Goal: Task Accomplishment & Management: Manage account settings

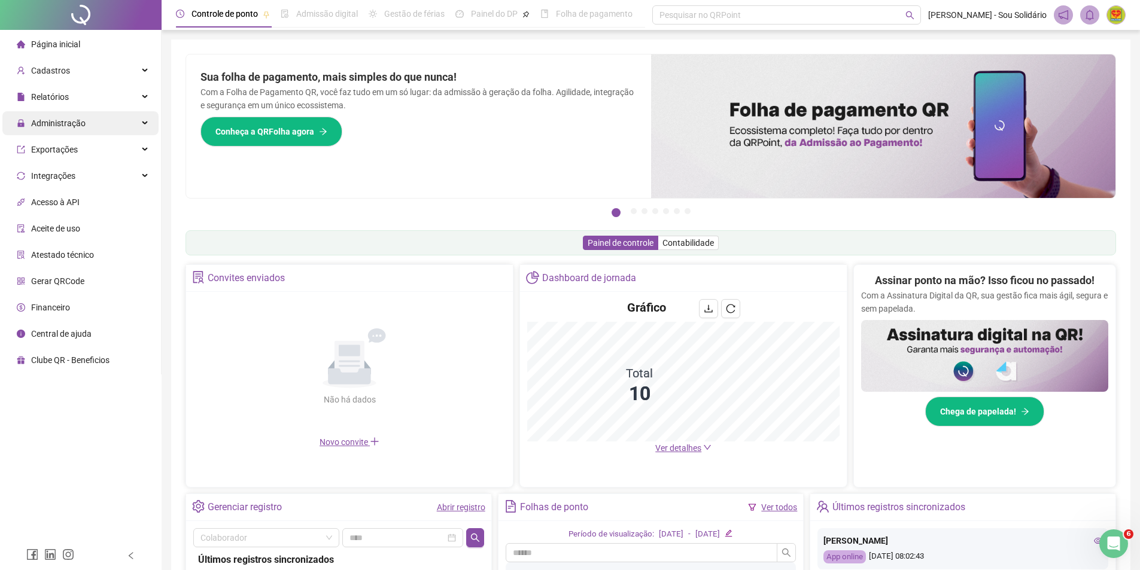
click at [54, 127] on span "Administração" at bounding box center [58, 124] width 54 height 10
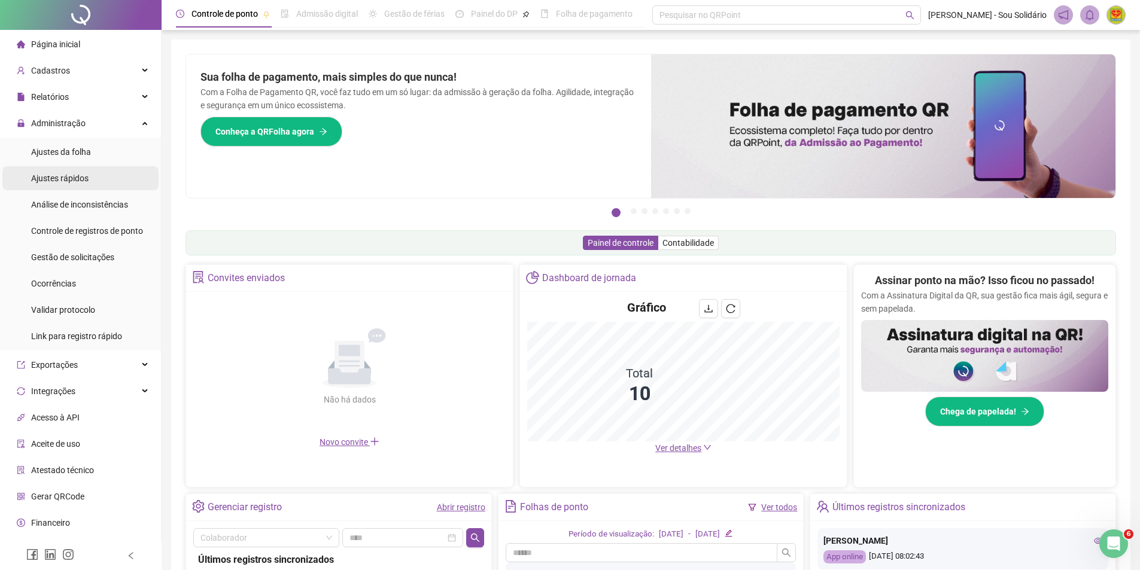
click at [71, 178] on span "Ajustes rápidos" at bounding box center [59, 179] width 57 height 10
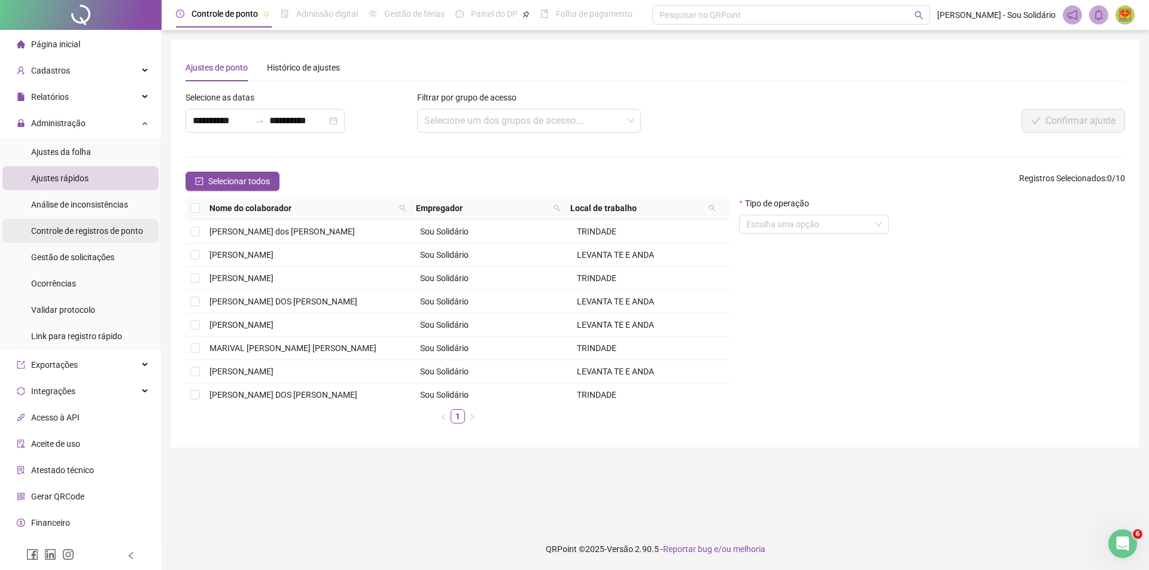
click at [80, 232] on span "Controle de registros de ponto" at bounding box center [87, 231] width 112 height 10
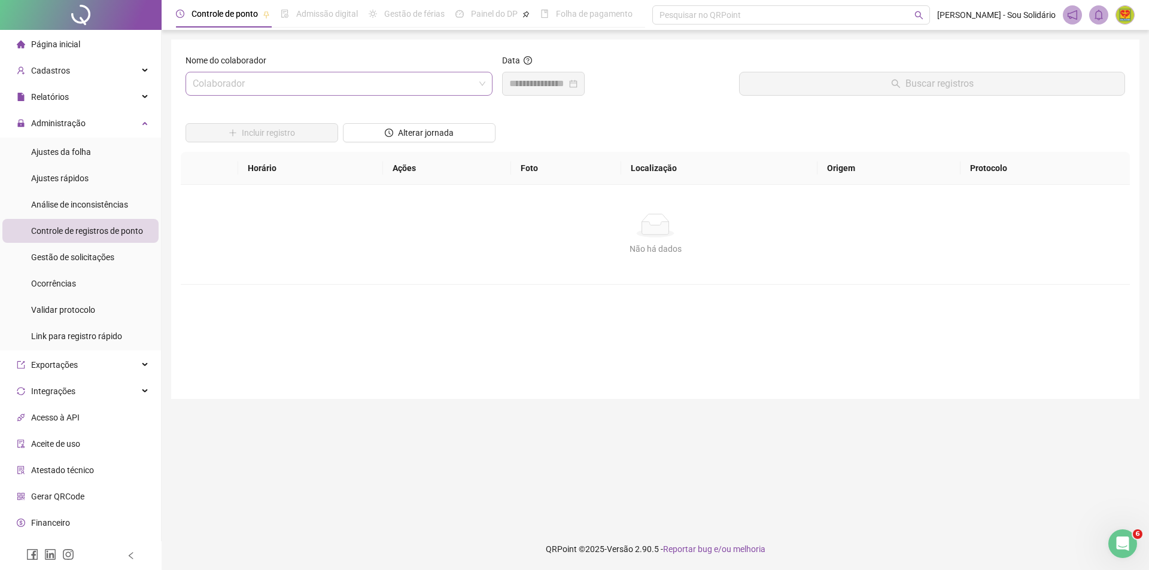
click at [326, 81] on input "search" at bounding box center [334, 83] width 282 height 23
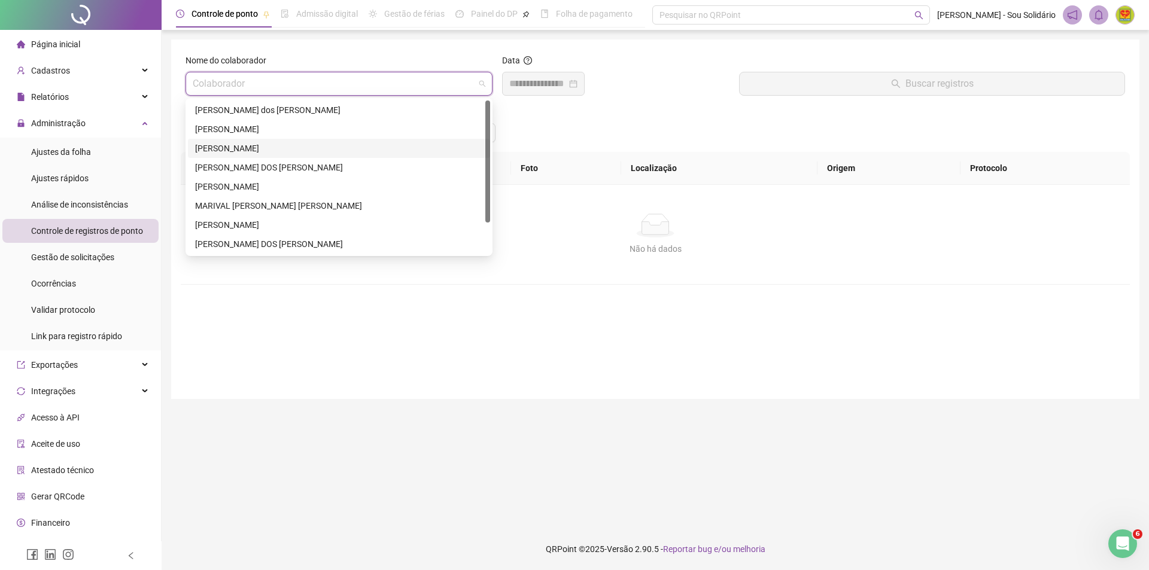
click at [198, 153] on div "[PERSON_NAME]" at bounding box center [339, 148] width 288 height 13
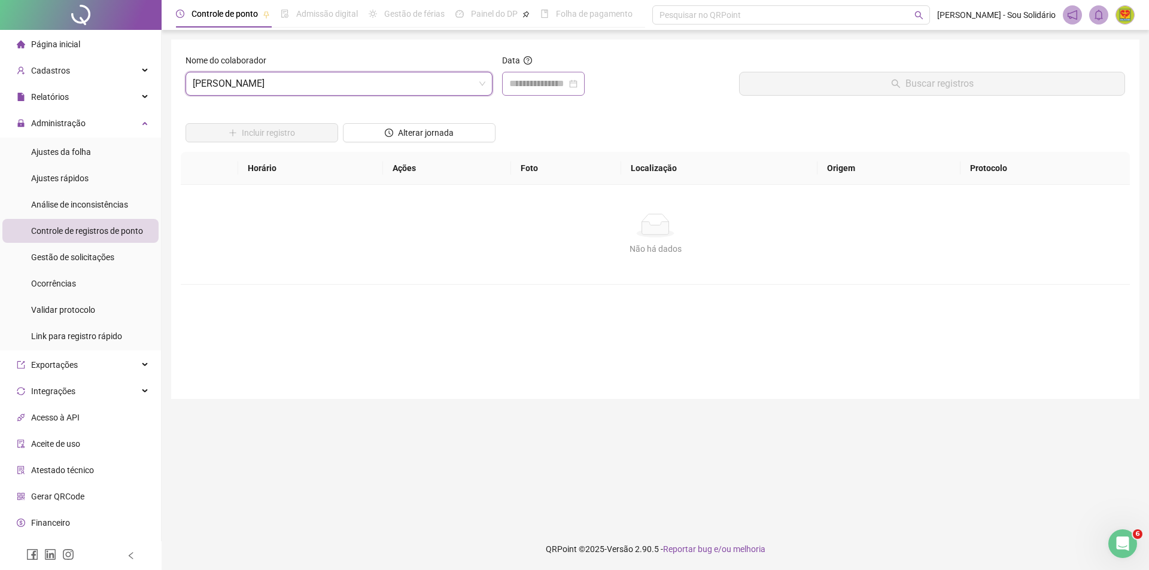
click at [578, 87] on div at bounding box center [543, 84] width 68 height 14
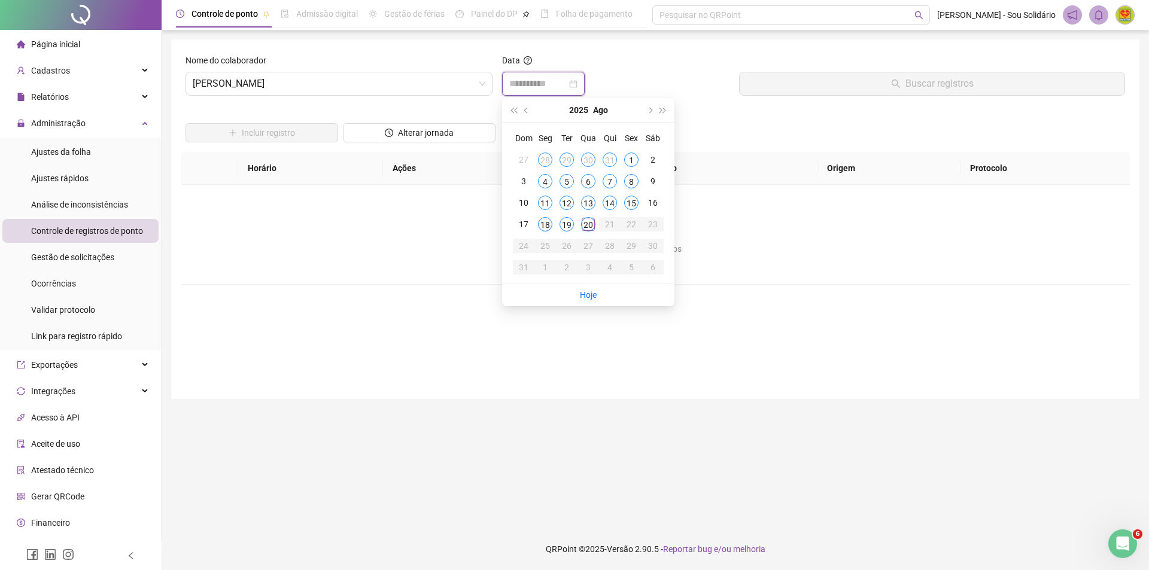
type input "**********"
click at [540, 224] on div "18" at bounding box center [545, 224] width 14 height 14
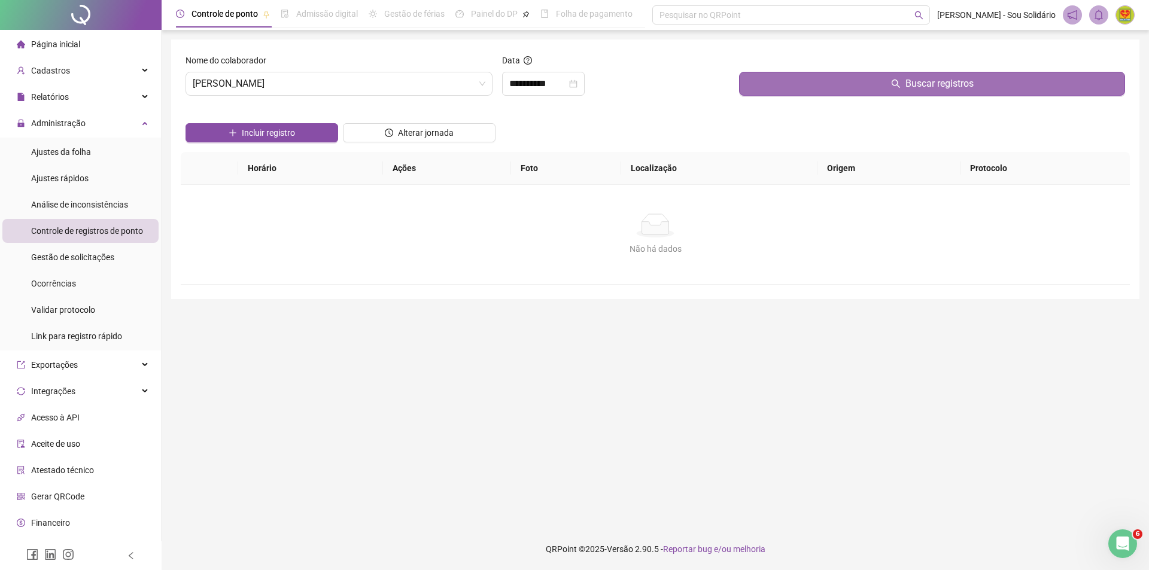
click at [915, 80] on span "Buscar registros" at bounding box center [940, 84] width 68 height 14
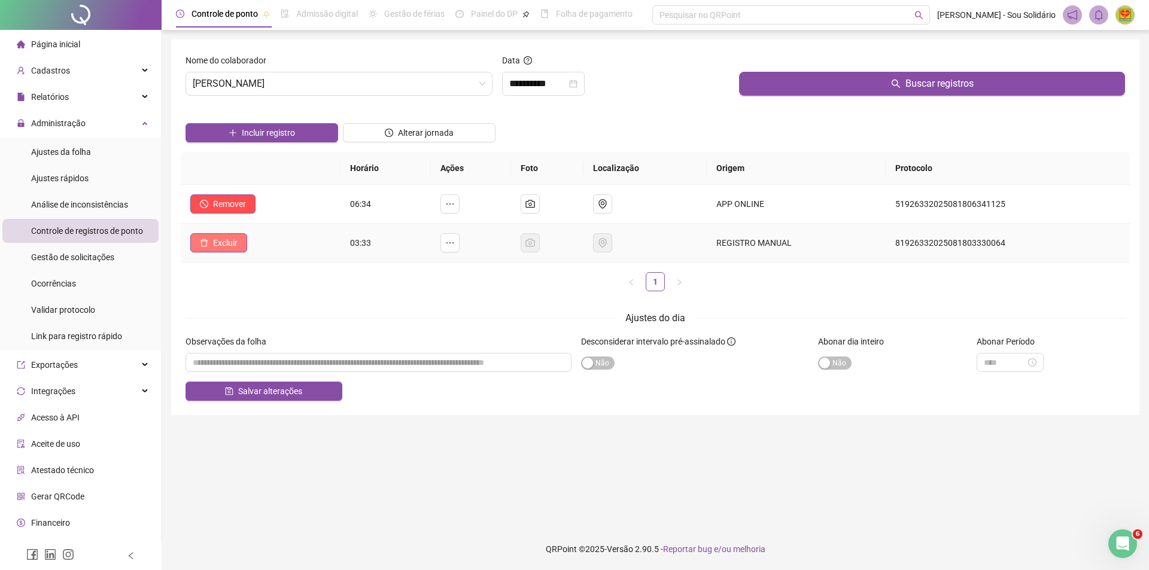
click at [220, 242] on span "Excluir" at bounding box center [225, 242] width 25 height 13
click at [263, 211] on span "Sim" at bounding box center [259, 211] width 14 height 13
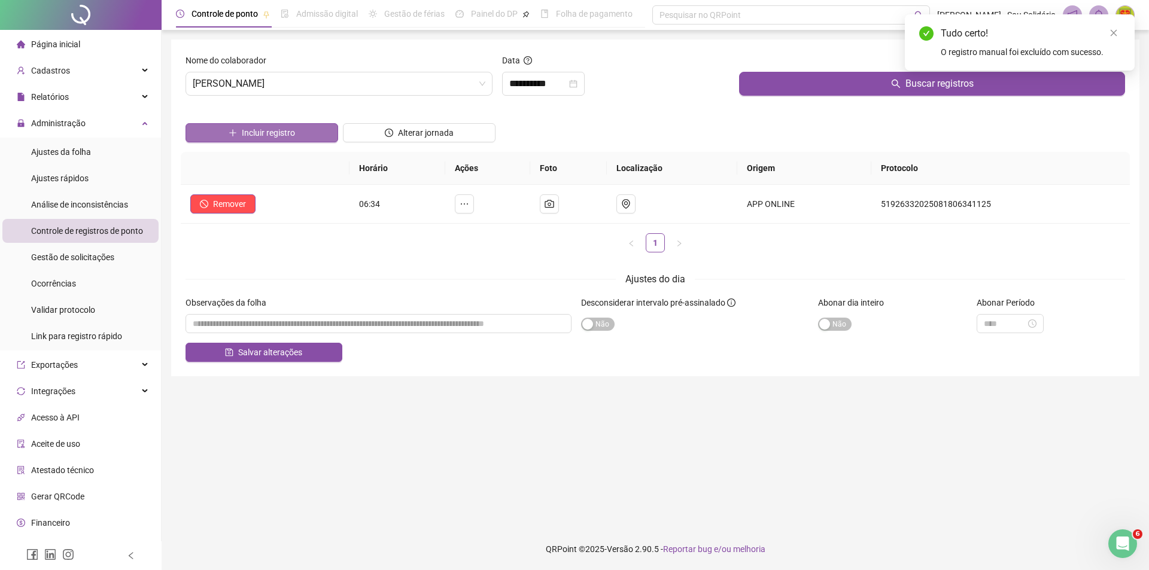
click at [296, 135] on button "Incluir registro" at bounding box center [262, 132] width 153 height 19
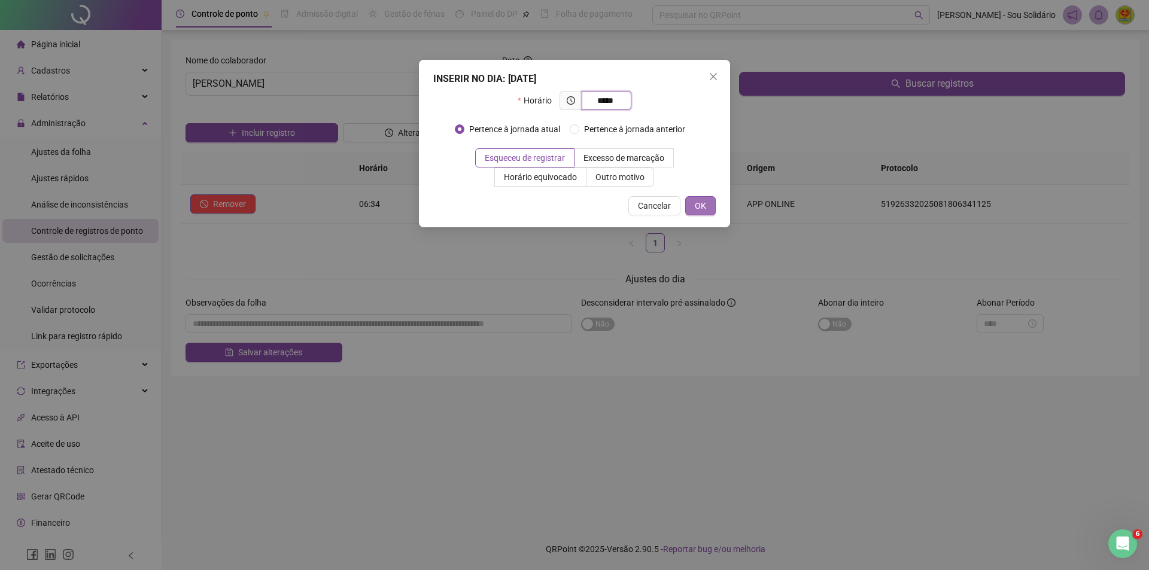
type input "*****"
click at [706, 205] on button "OK" at bounding box center [700, 205] width 31 height 19
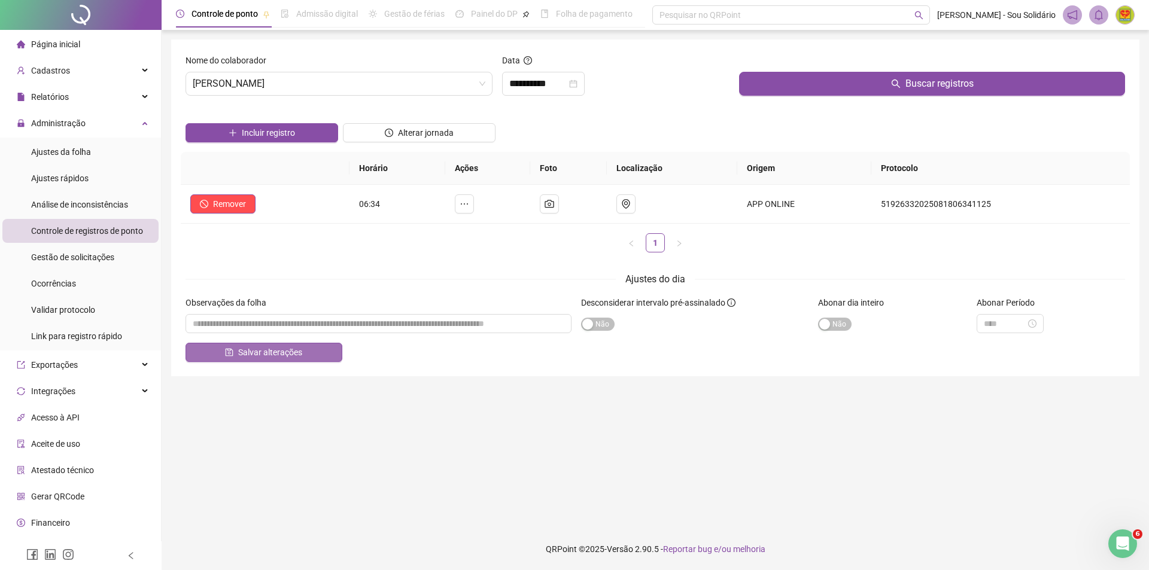
click at [277, 356] on span "Salvar alterações" at bounding box center [270, 352] width 64 height 13
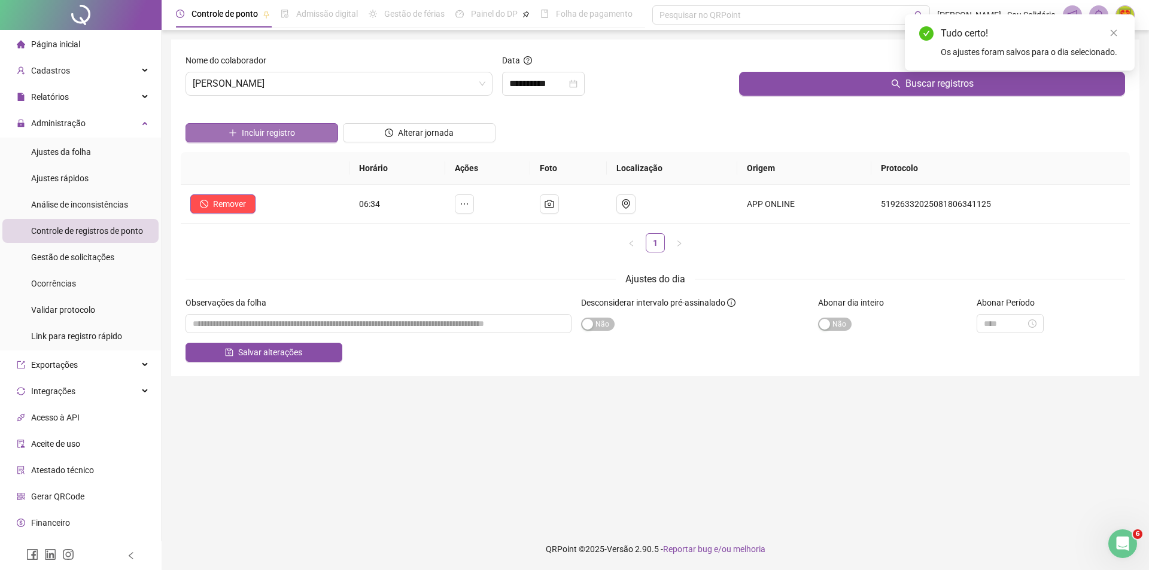
click at [274, 132] on span "Incluir registro" at bounding box center [268, 132] width 53 height 13
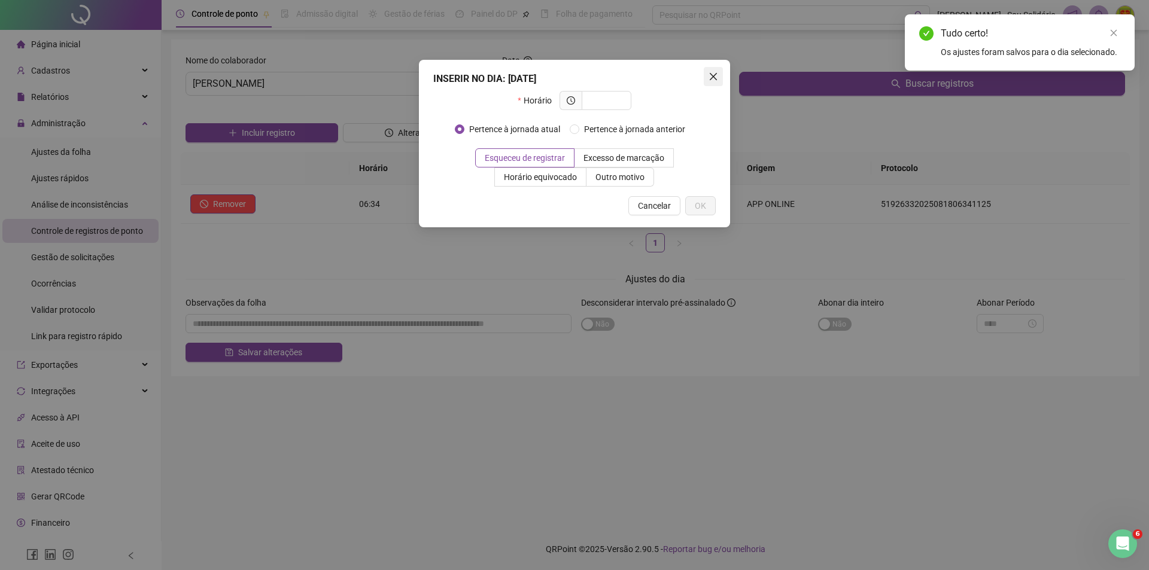
click at [710, 78] on icon "close" at bounding box center [714, 77] width 10 height 10
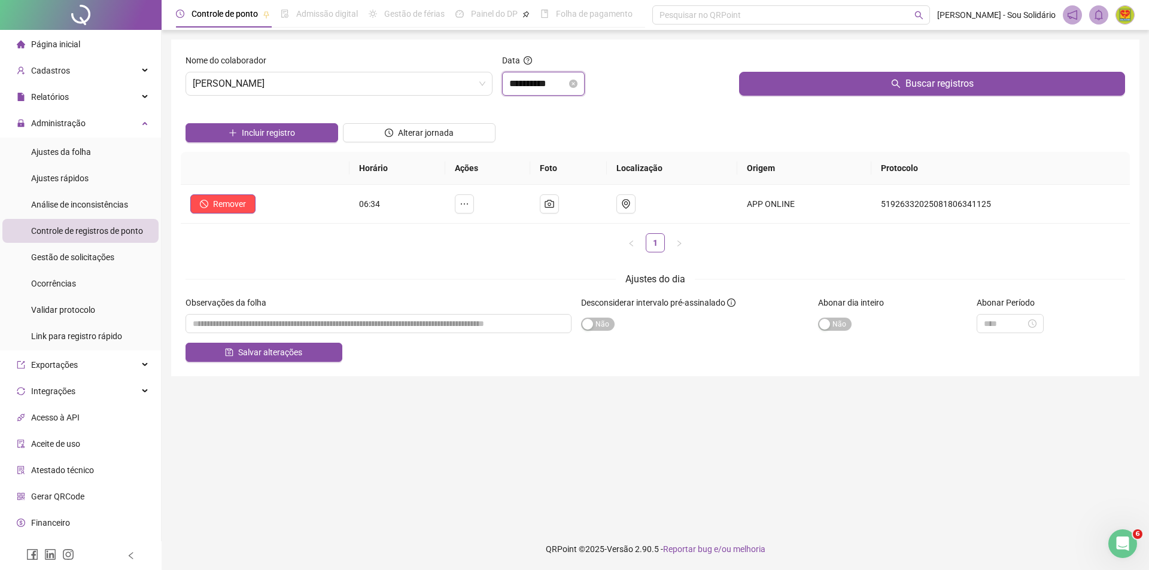
click at [567, 87] on input "**********" at bounding box center [537, 84] width 57 height 14
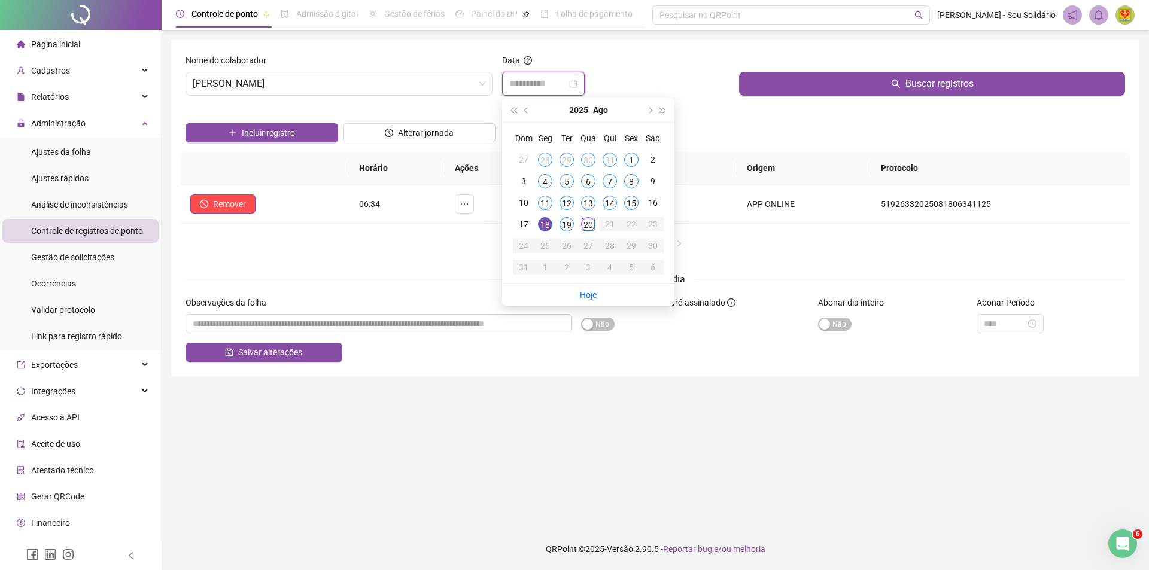
type input "**********"
click at [565, 226] on div "19" at bounding box center [567, 224] width 14 height 14
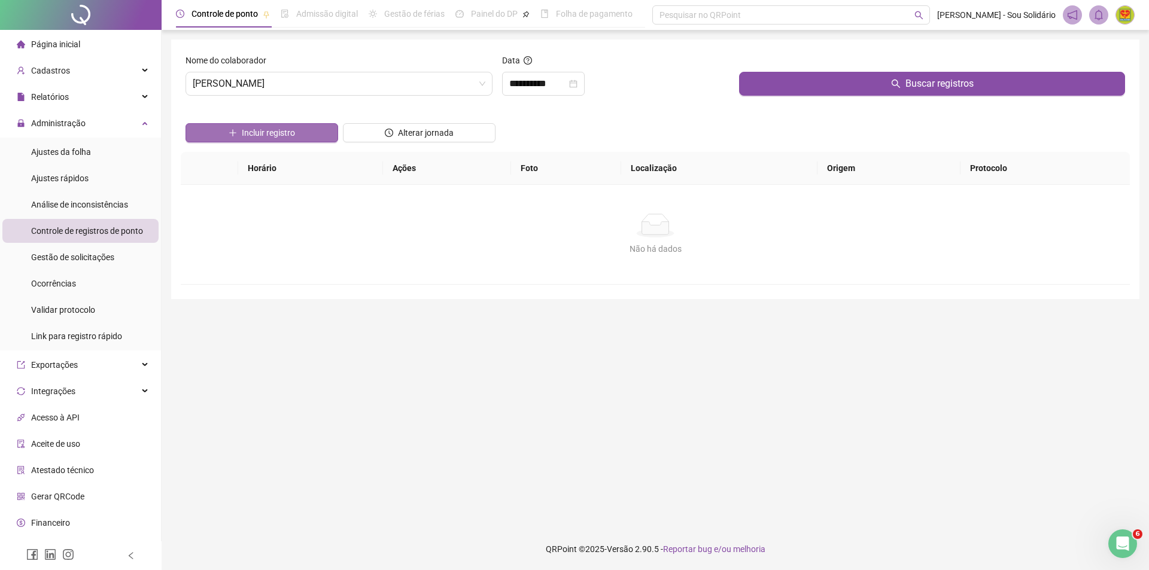
click at [274, 134] on span "Incluir registro" at bounding box center [268, 132] width 53 height 13
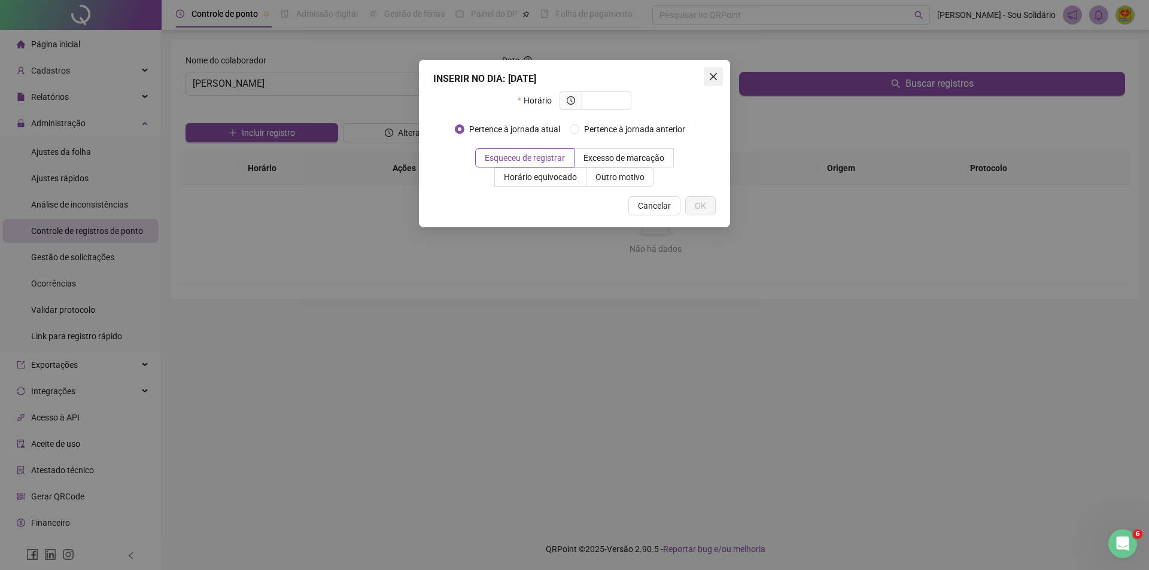
click at [715, 77] on icon "close" at bounding box center [714, 77] width 10 height 10
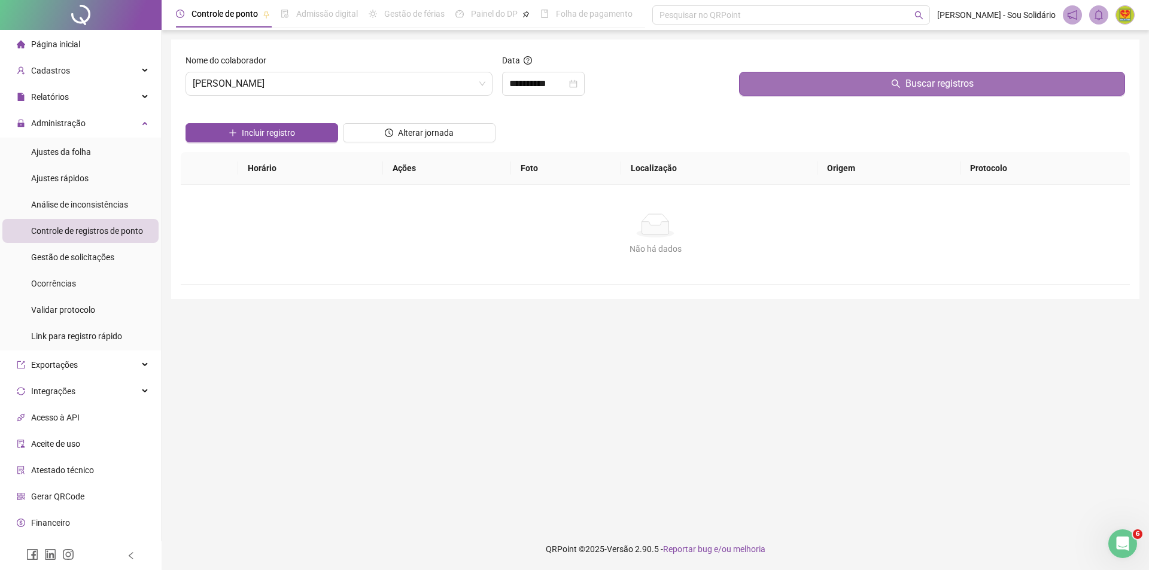
click at [942, 83] on span "Buscar registros" at bounding box center [940, 84] width 68 height 14
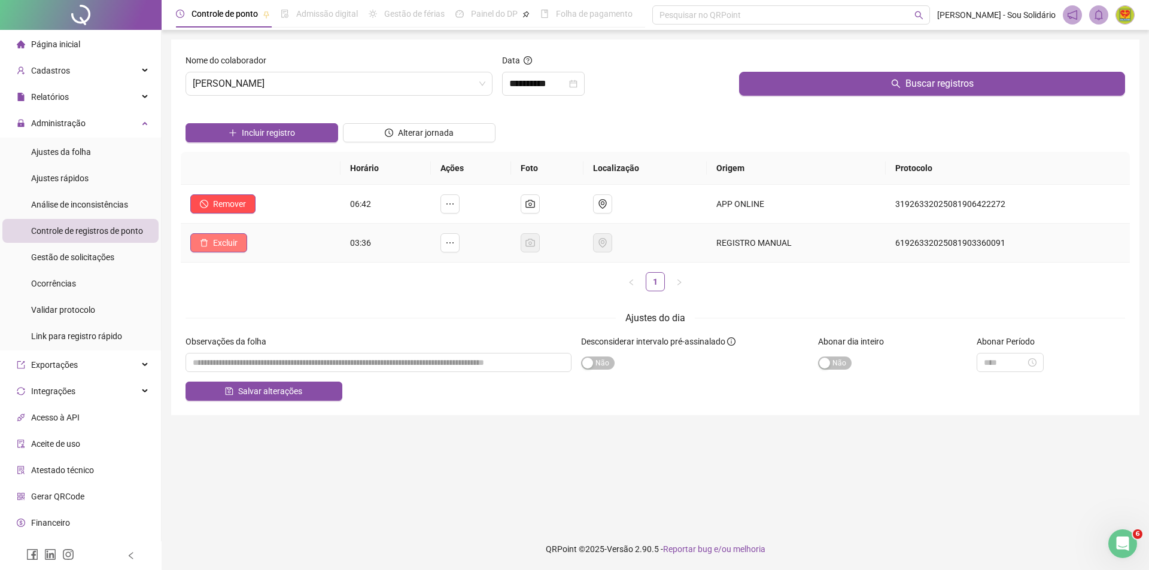
click at [215, 236] on span "Excluir" at bounding box center [225, 242] width 25 height 13
click at [263, 205] on span "Sim" at bounding box center [259, 211] width 14 height 13
click at [226, 246] on span "Excluir" at bounding box center [225, 242] width 25 height 13
click at [264, 212] on span "Sim" at bounding box center [259, 211] width 14 height 13
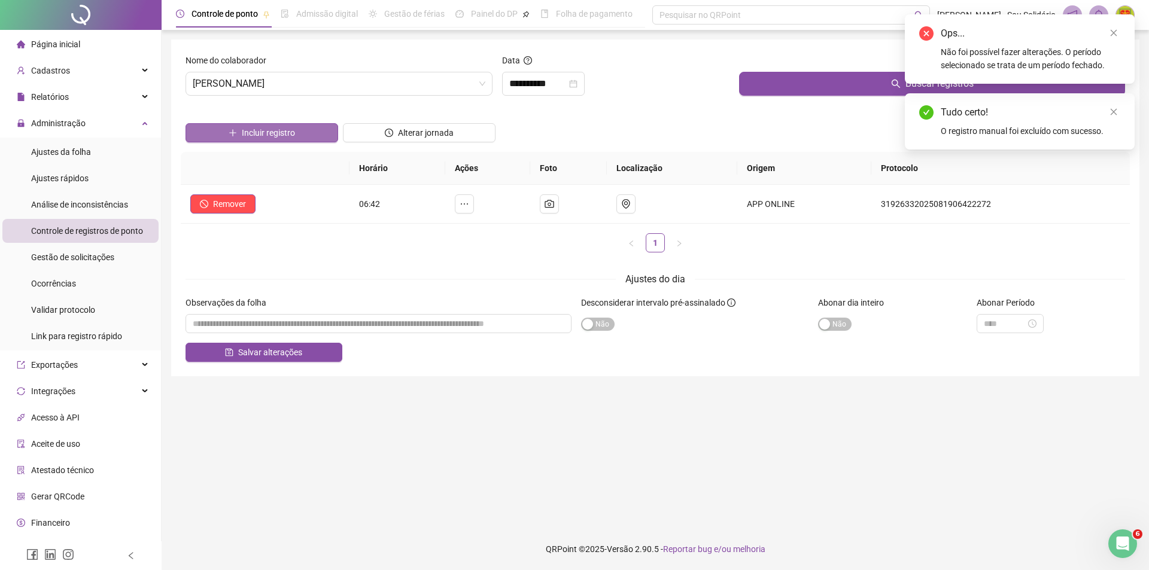
click at [265, 136] on span "Incluir registro" at bounding box center [268, 132] width 53 height 13
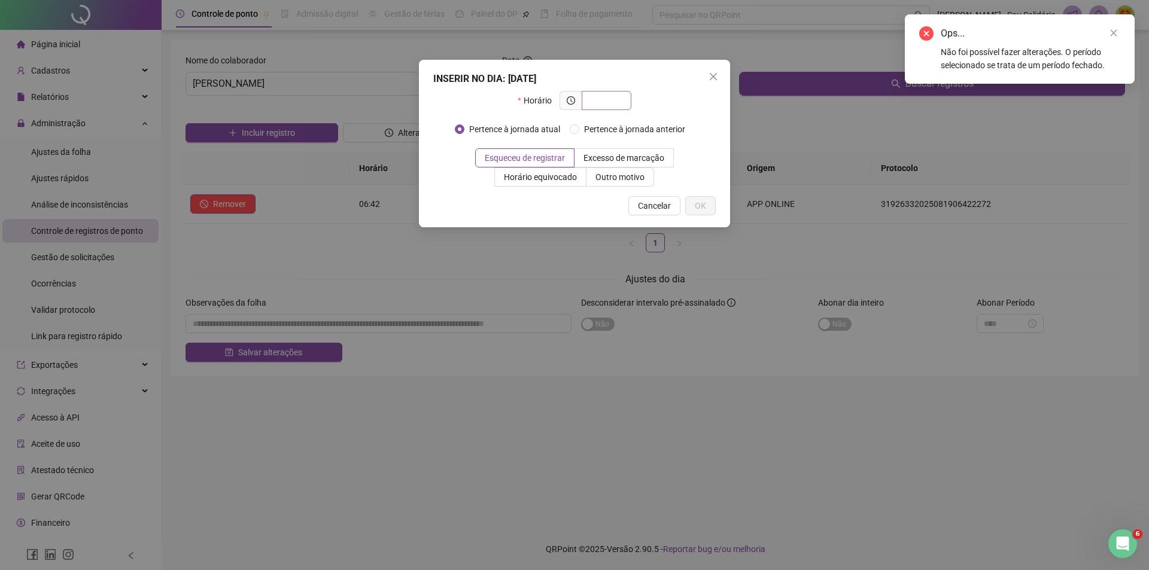
click at [607, 103] on input "text" at bounding box center [605, 100] width 33 height 13
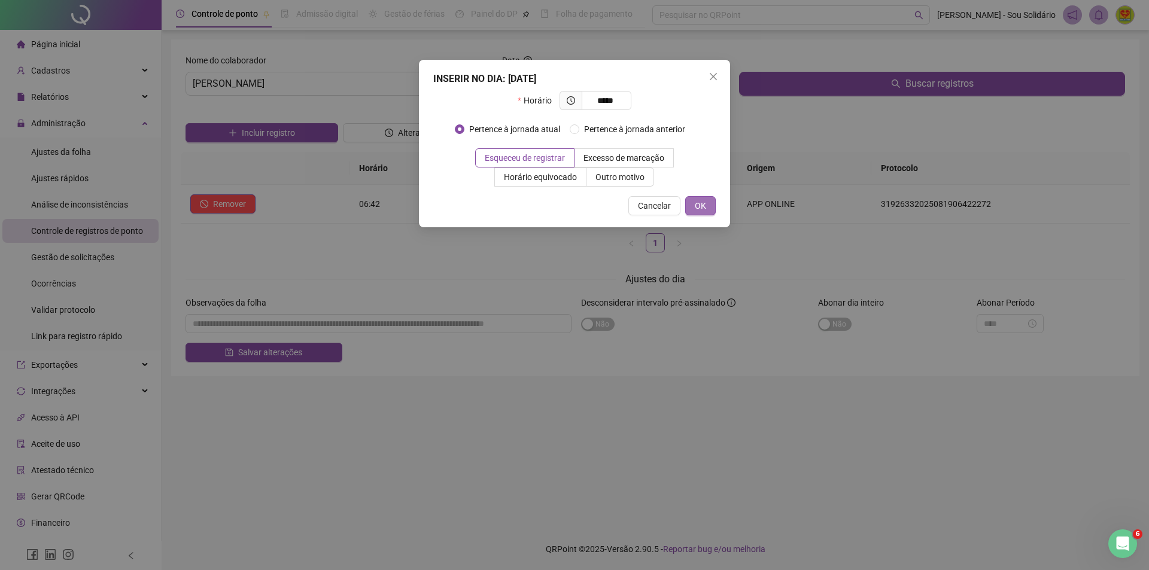
type input "*****"
click at [699, 203] on span "OK" at bounding box center [700, 205] width 11 height 13
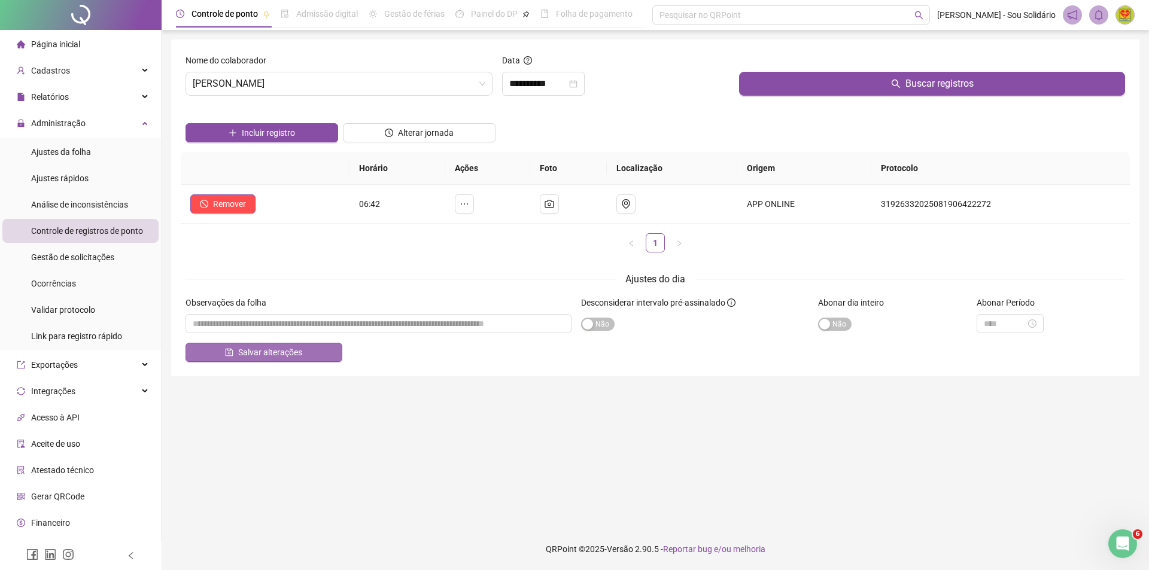
click at [256, 353] on span "Salvar alterações" at bounding box center [270, 352] width 64 height 13
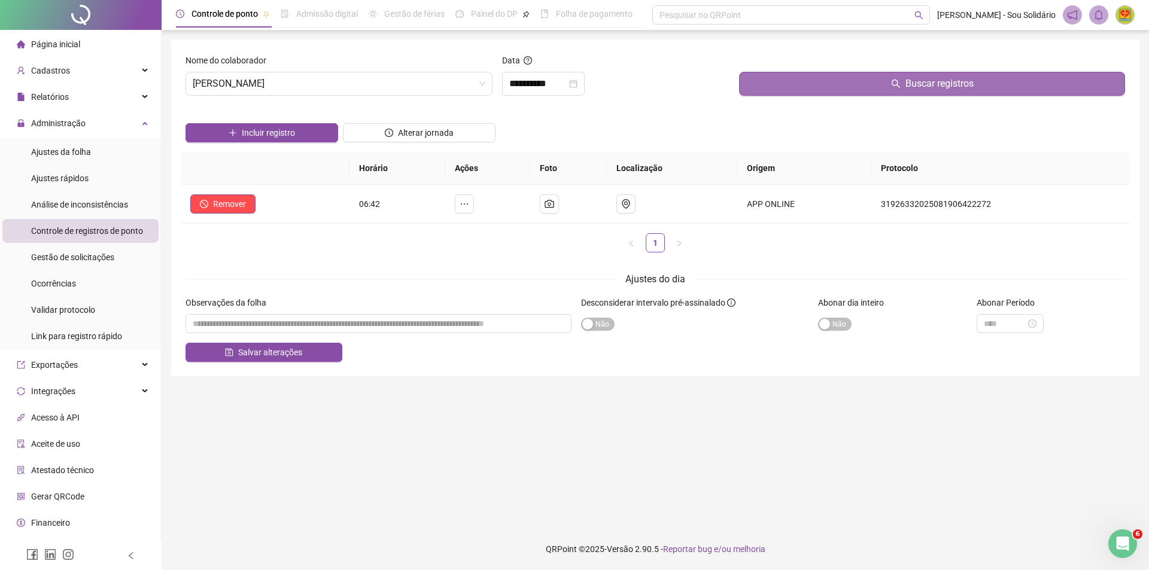
click at [889, 83] on button "Buscar registros" at bounding box center [932, 84] width 386 height 24
click at [551, 85] on input "**********" at bounding box center [537, 84] width 57 height 14
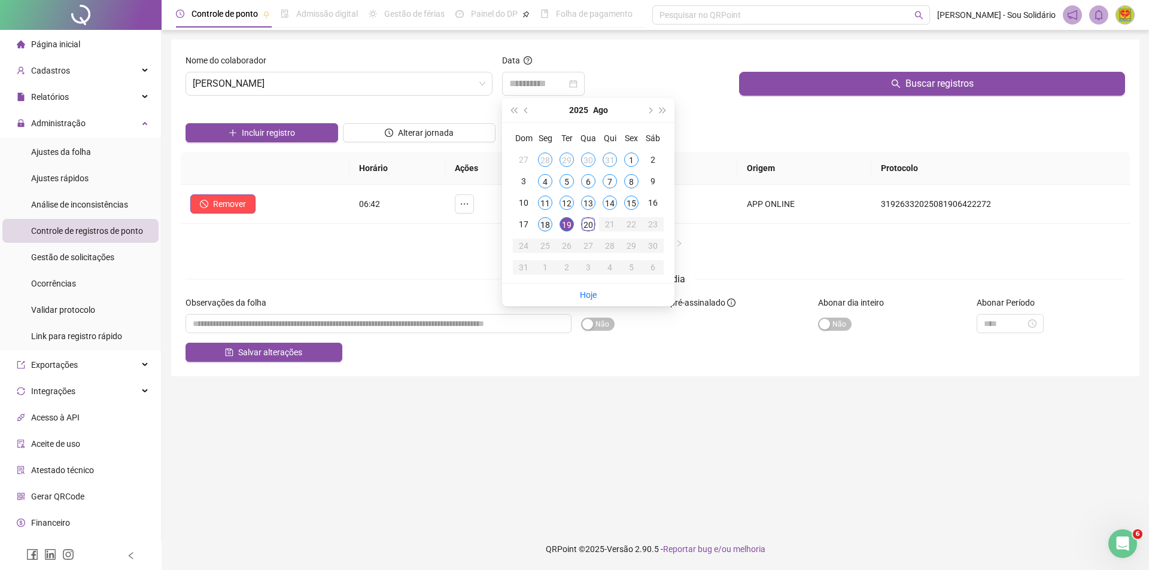
click at [547, 224] on div "18" at bounding box center [545, 224] width 14 height 14
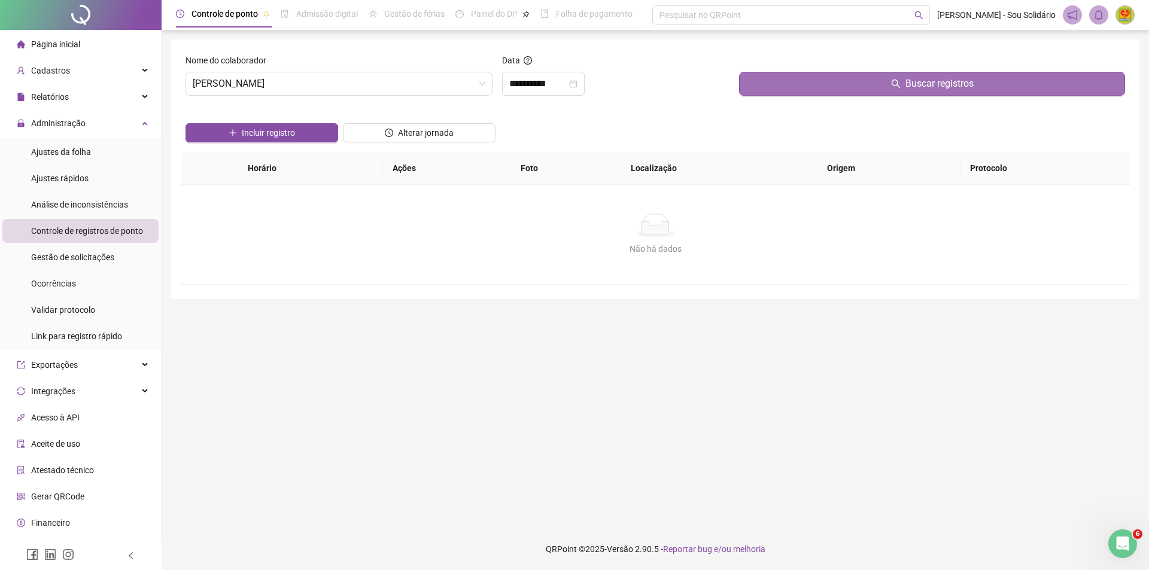
click at [906, 80] on span "Buscar registros" at bounding box center [940, 84] width 68 height 14
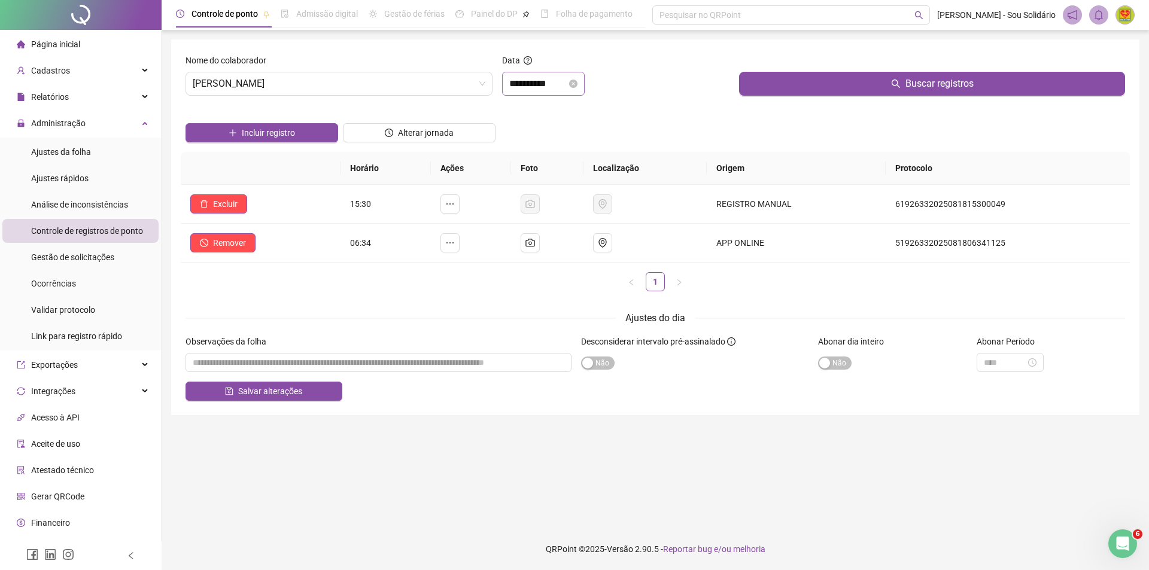
click at [585, 84] on div "**********" at bounding box center [543, 84] width 83 height 24
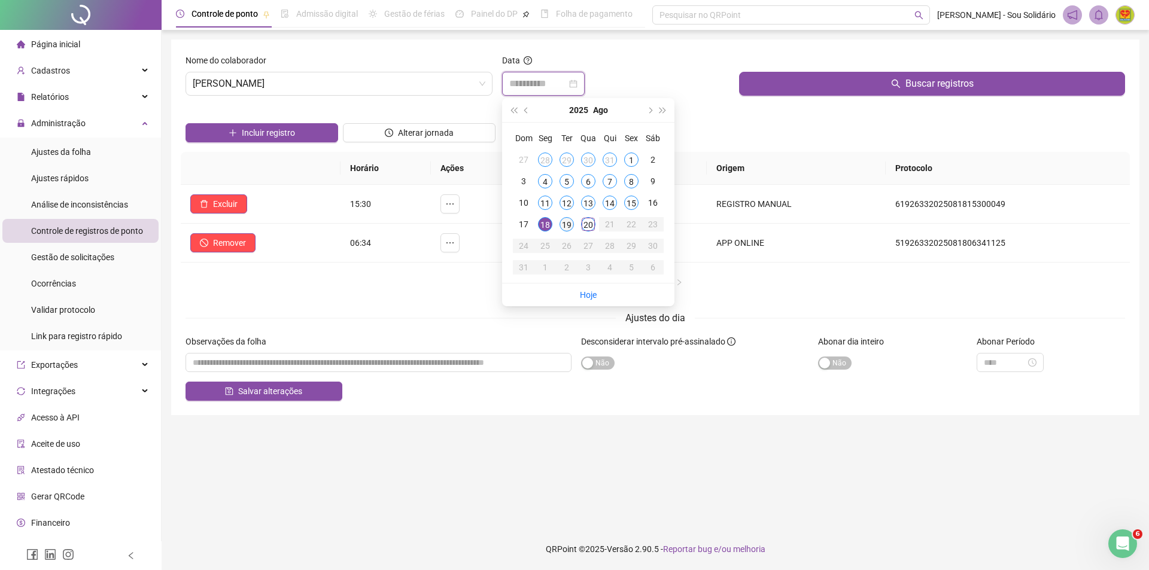
type input "**********"
click at [564, 227] on div "19" at bounding box center [567, 224] width 14 height 14
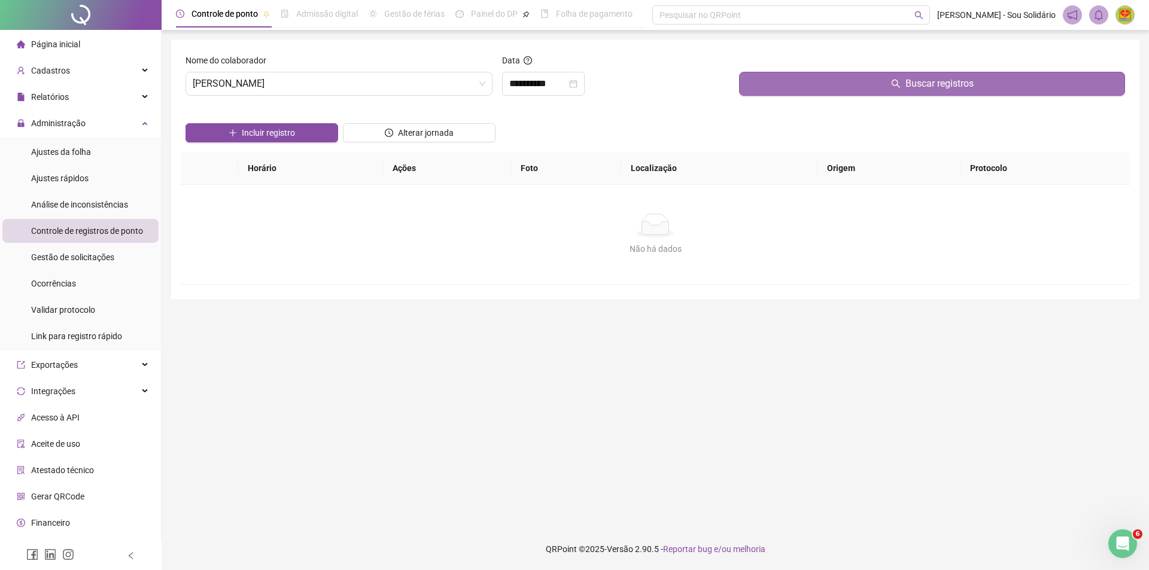
click at [864, 87] on button "Buscar registros" at bounding box center [932, 84] width 386 height 24
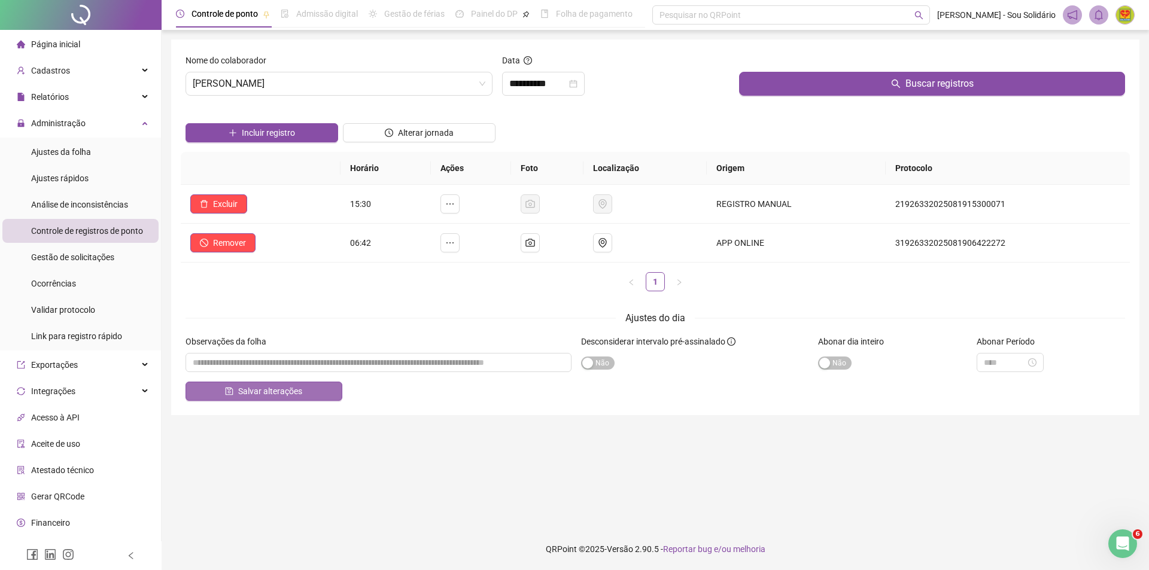
click at [275, 393] on span "Salvar alterações" at bounding box center [270, 391] width 64 height 13
